Goal: Task Accomplishment & Management: Use online tool/utility

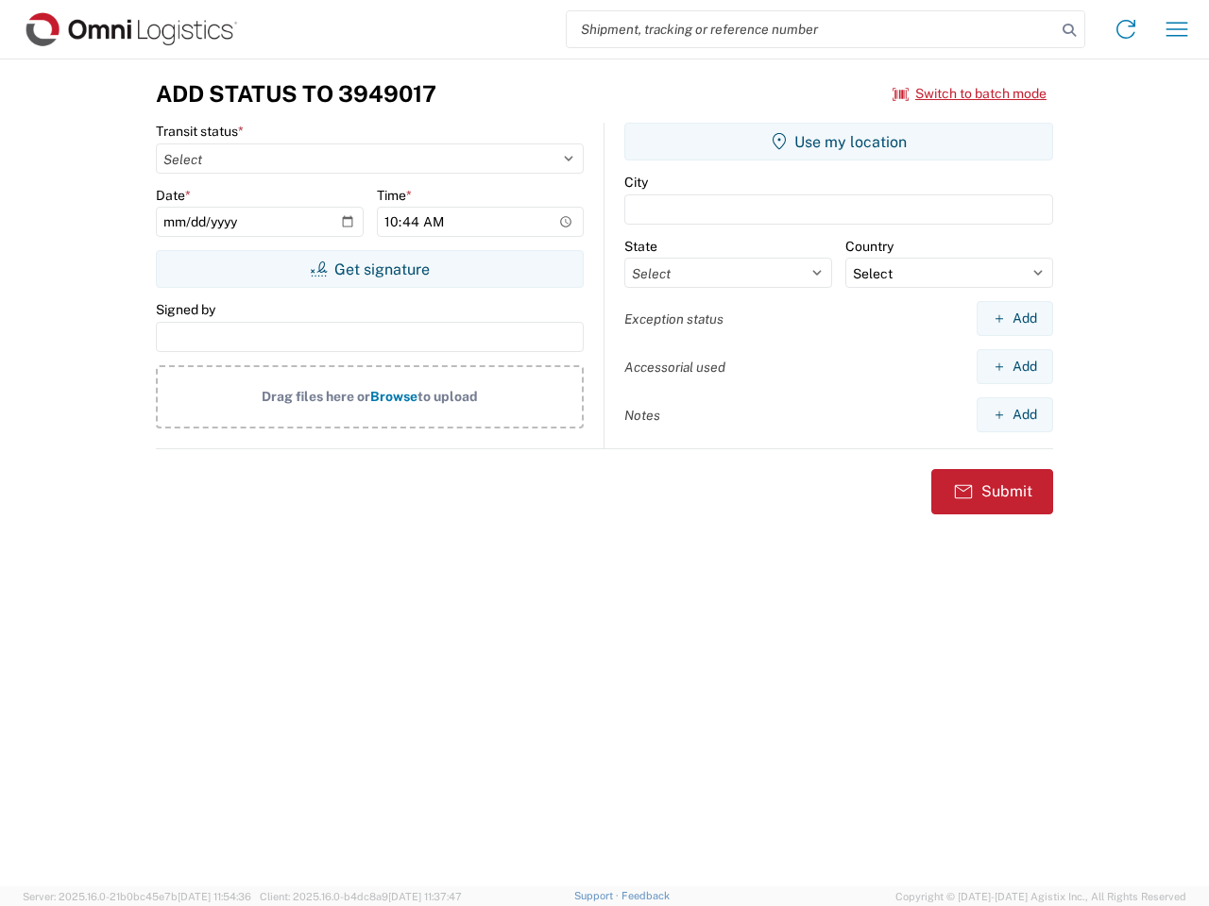
click at [811, 29] on input "search" at bounding box center [811, 29] width 489 height 36
click at [1069, 30] on icon at bounding box center [1069, 30] width 26 height 26
click at [1126, 29] on icon at bounding box center [1125, 29] width 30 height 30
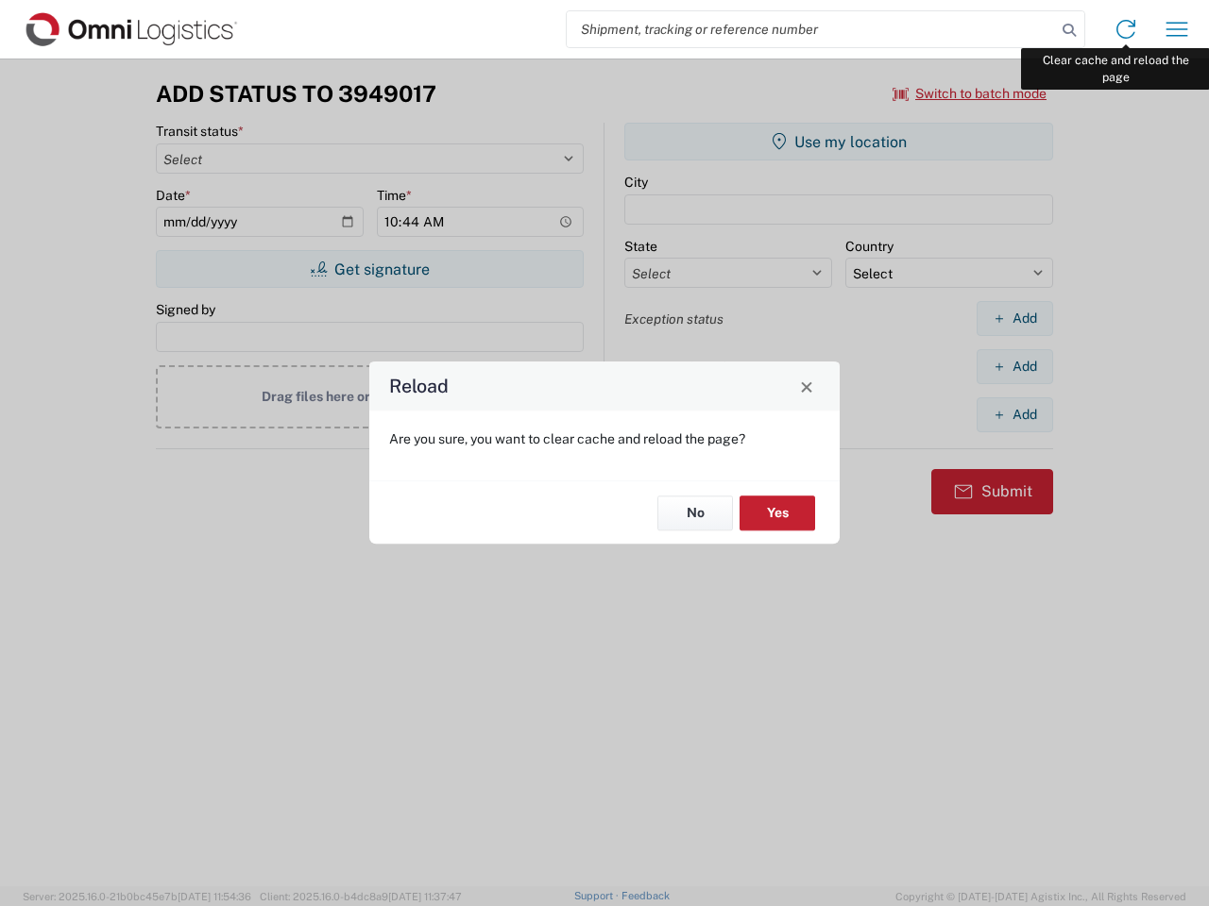
click at [1176, 29] on div "Reload Are you sure, you want to clear cache and reload the page? No Yes" at bounding box center [604, 453] width 1209 height 906
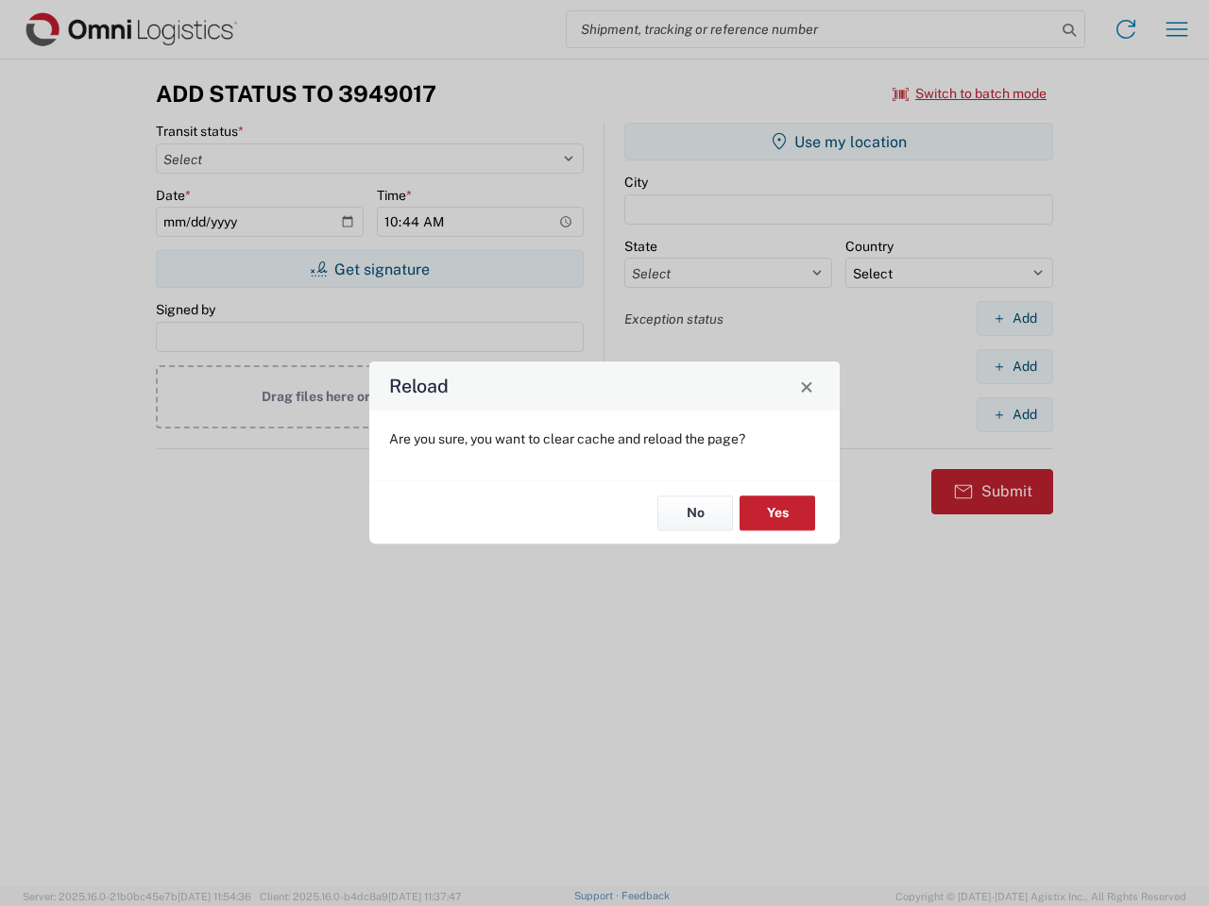
click at [970, 93] on div "Reload Are you sure, you want to clear cache and reload the page? No Yes" at bounding box center [604, 453] width 1209 height 906
click at [369, 269] on div "Reload Are you sure, you want to clear cache and reload the page? No Yes" at bounding box center [604, 453] width 1209 height 906
click at [838, 142] on div "Reload Are you sure, you want to clear cache and reload the page? No Yes" at bounding box center [604, 453] width 1209 height 906
click at [1014, 318] on div "Reload Are you sure, you want to clear cache and reload the page? No Yes" at bounding box center [604, 453] width 1209 height 906
click at [1014, 366] on div "Reload Are you sure, you want to clear cache and reload the page? No Yes" at bounding box center [604, 453] width 1209 height 906
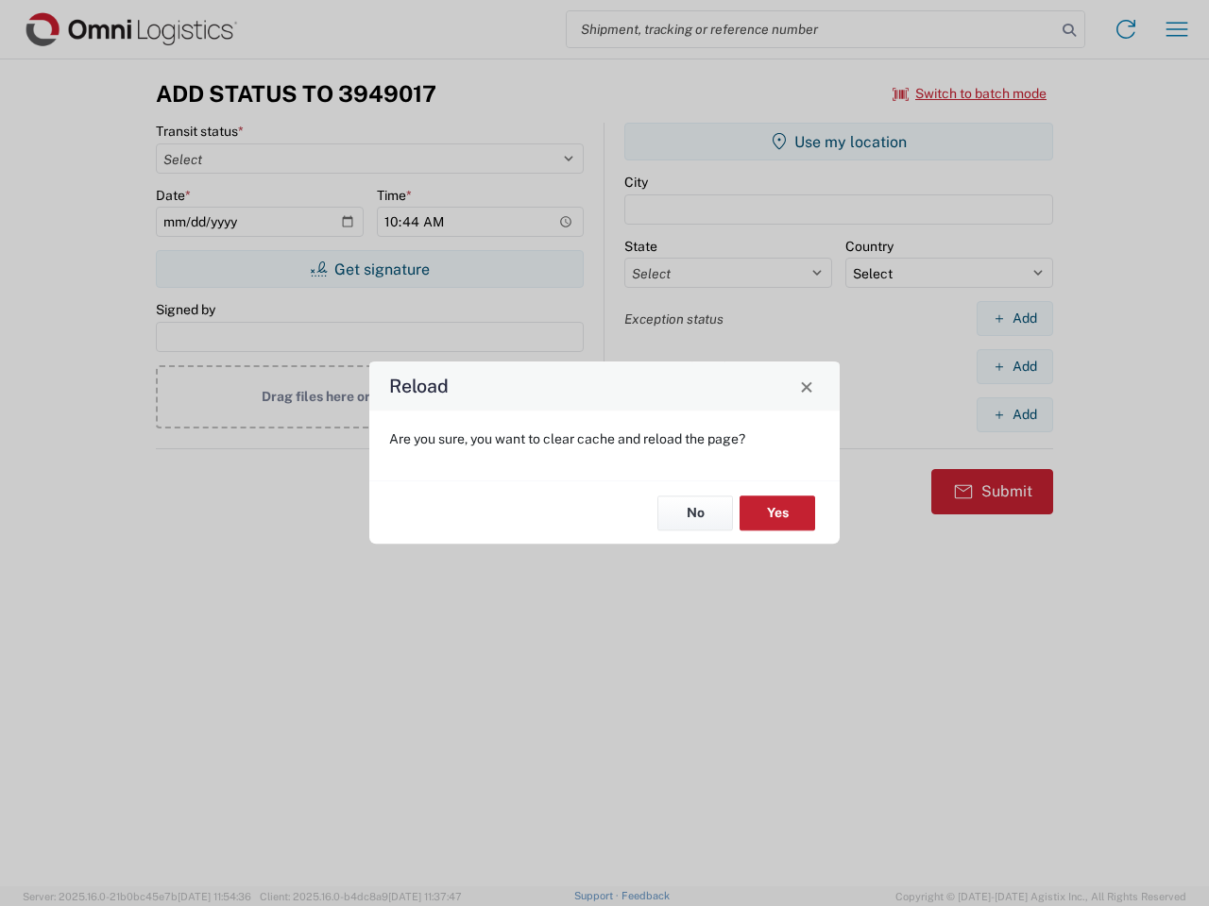
click at [1014, 415] on div "Reload Are you sure, you want to clear cache and reload the page? No Yes" at bounding box center [604, 453] width 1209 height 906
